Goal: Information Seeking & Learning: Find contact information

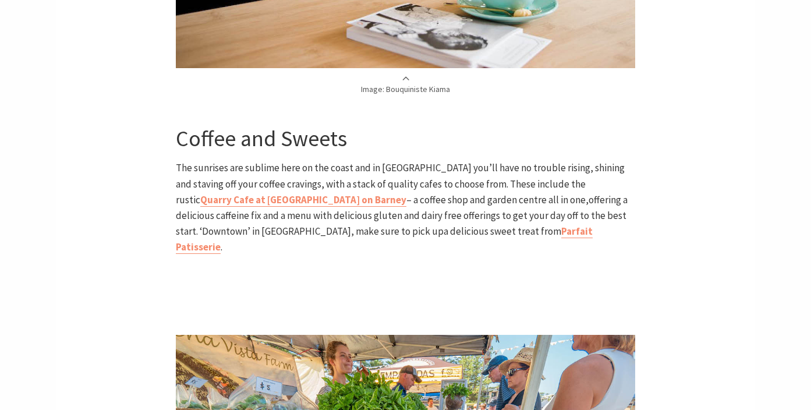
scroll to position [918, 0]
click at [393, 233] on b "Parfait Patisserie" at bounding box center [384, 238] width 417 height 29
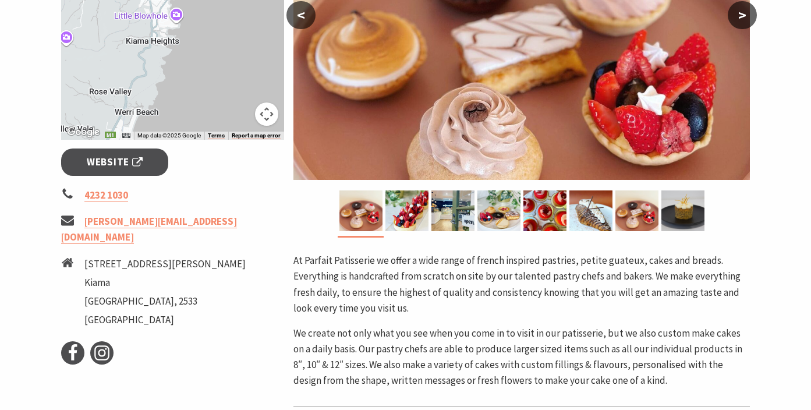
scroll to position [308, 0]
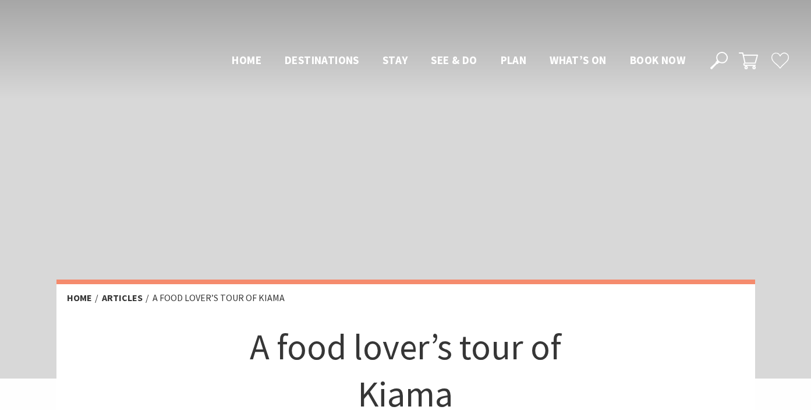
scroll to position [918, 0]
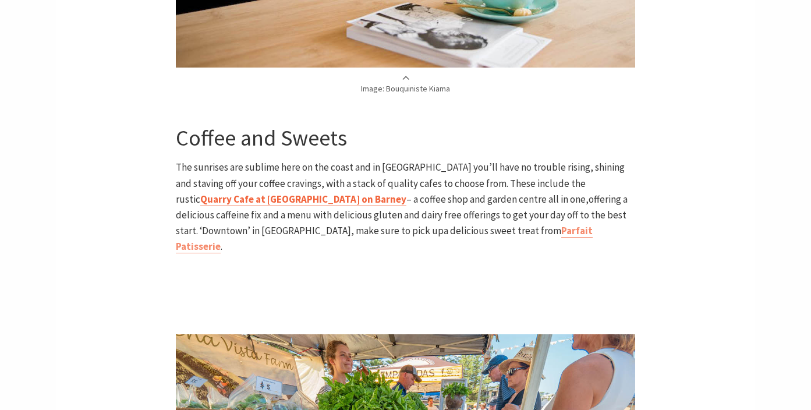
click at [221, 200] on strong "Quarry Cafe at Burnetts on Barney" at bounding box center [303, 199] width 206 height 13
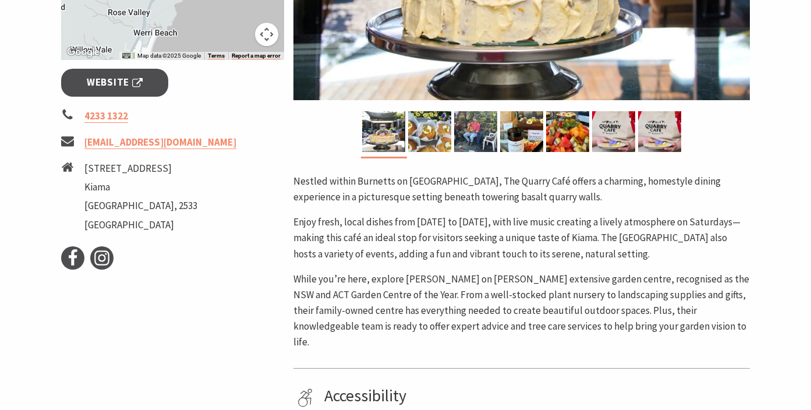
scroll to position [371, 0]
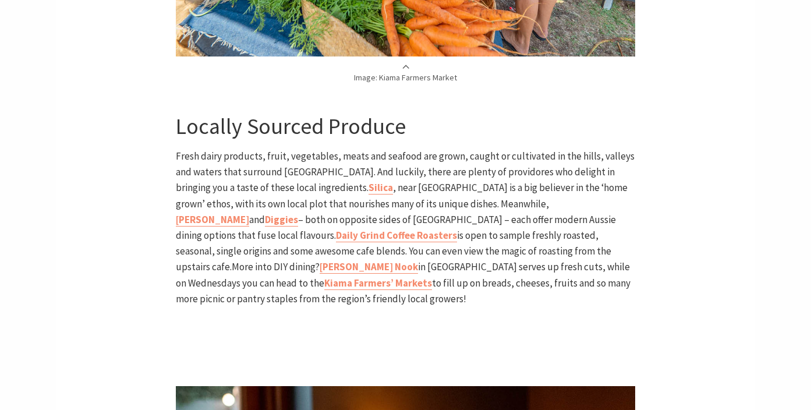
scroll to position [1503, 0]
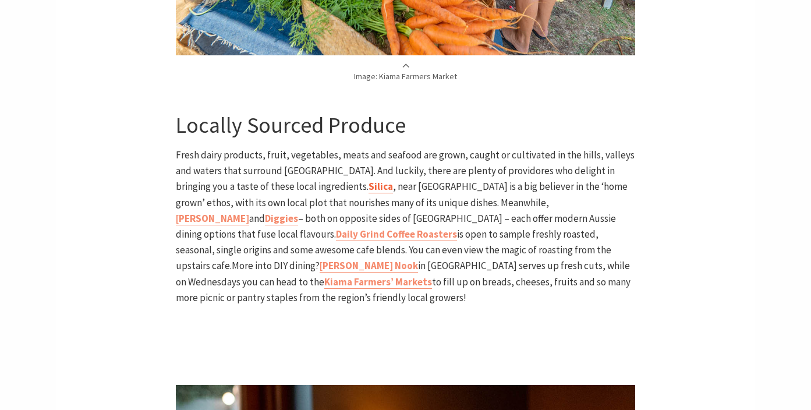
click at [368, 180] on b "Silica" at bounding box center [380, 186] width 24 height 13
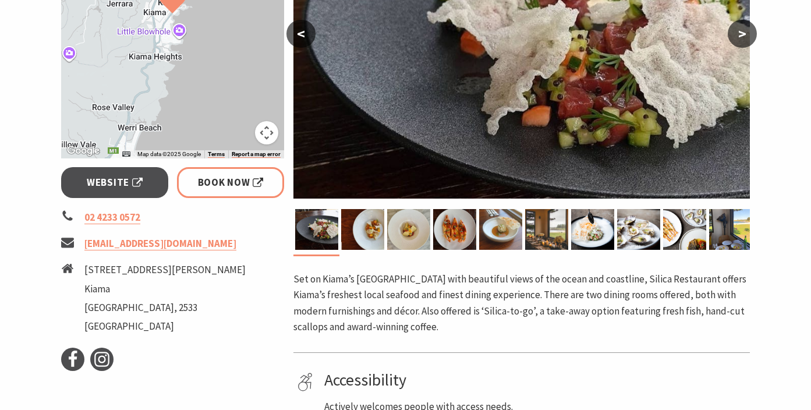
scroll to position [319, 0]
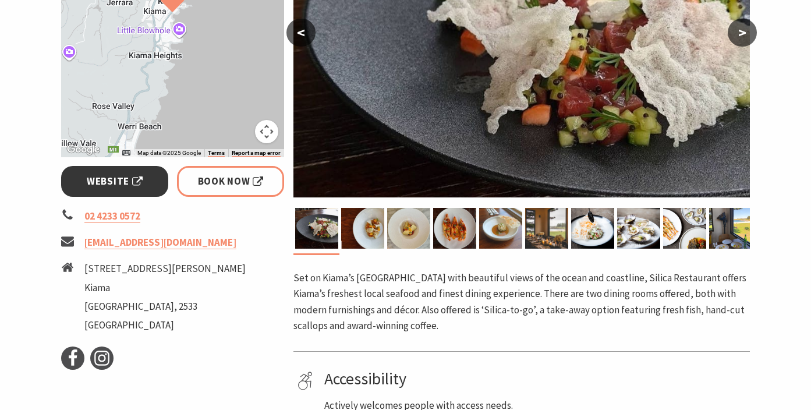
click at [120, 180] on span "Website" at bounding box center [115, 181] width 56 height 16
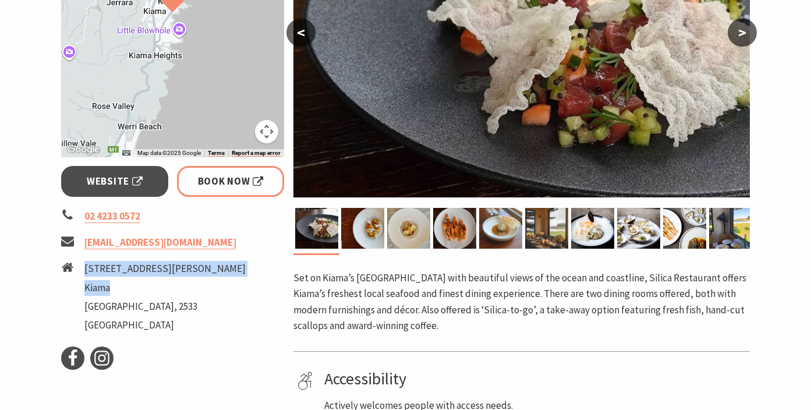
drag, startPoint x: 123, startPoint y: 288, endPoint x: 86, endPoint y: 266, distance: 43.8
click at [86, 266] on ul "[STREET_ADDRESS][PERSON_NAME]" at bounding box center [164, 298] width 161 height 75
copy ul "[STREET_ADDRESS][PERSON_NAME]"
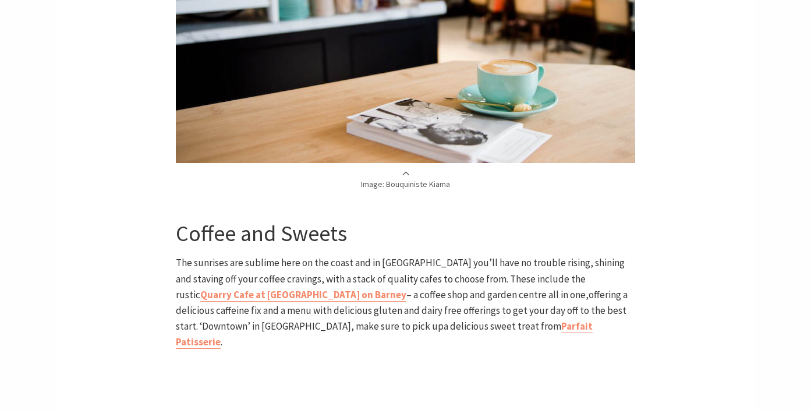
scroll to position [780, 0]
